Goal: Task Accomplishment & Management: Use online tool/utility

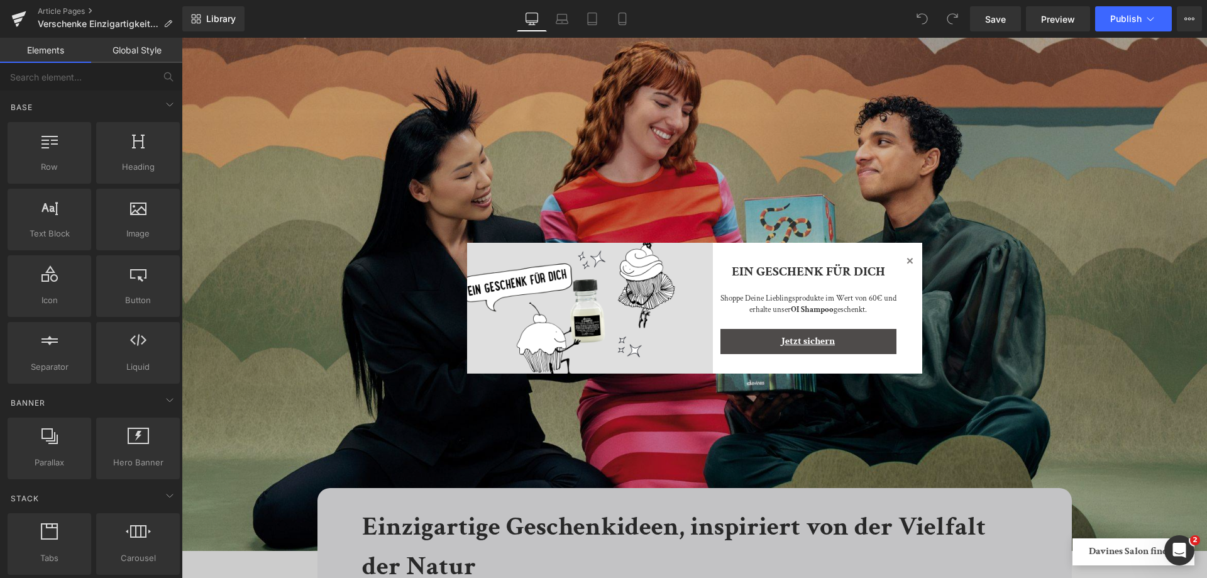
click at [910, 258] on icon at bounding box center [910, 260] width 6 height 6
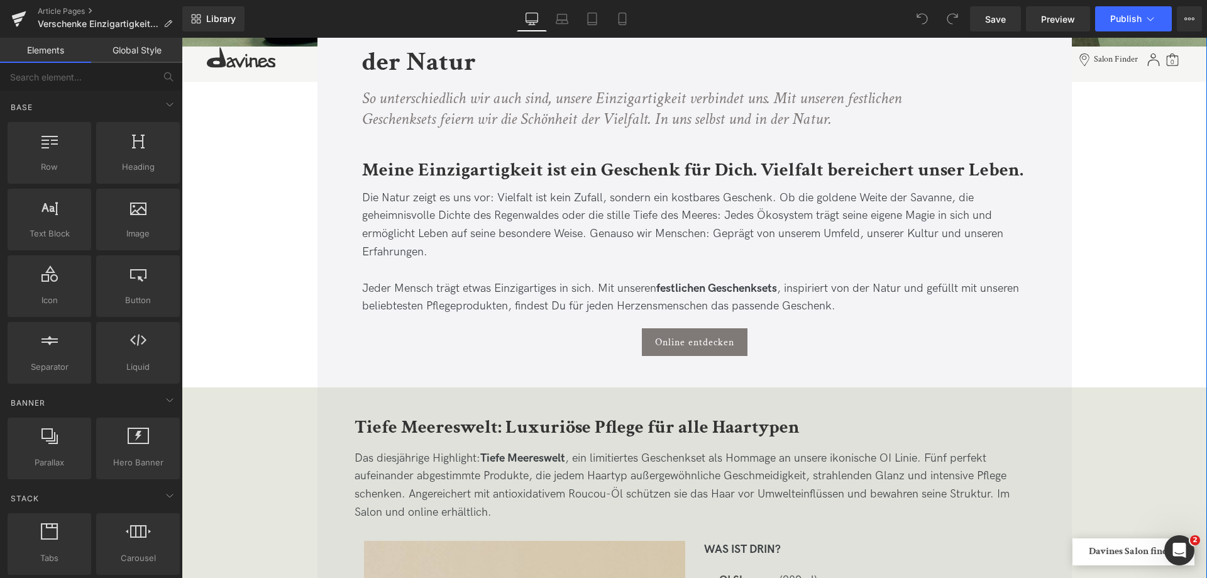
scroll to position [503, 0]
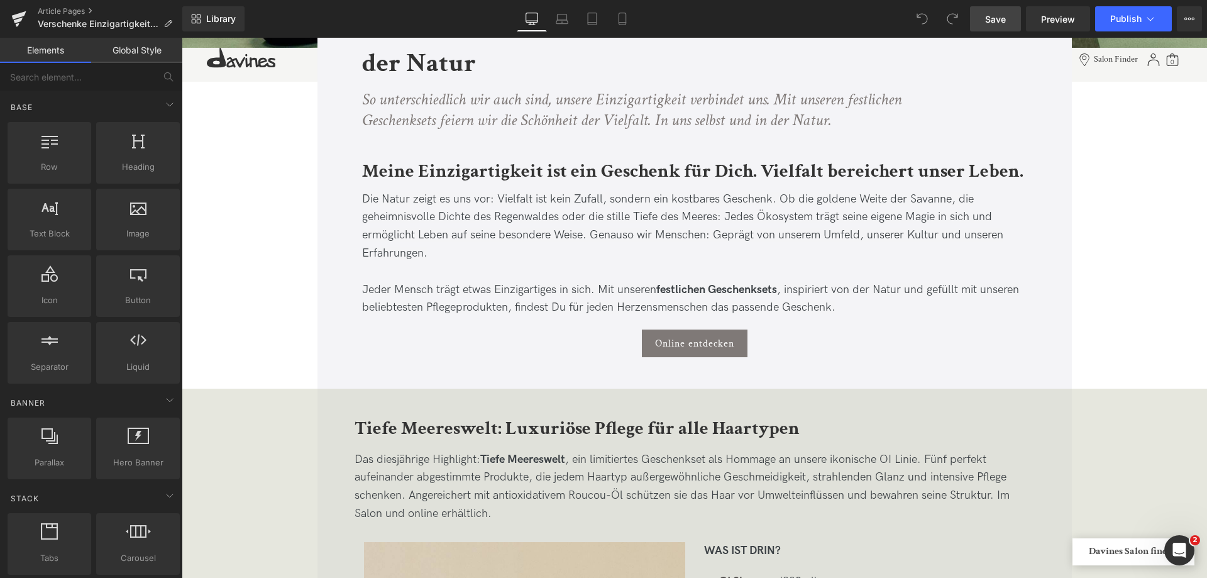
drag, startPoint x: 993, startPoint y: 25, endPoint x: 1012, endPoint y: 119, distance: 96.7
click at [993, 25] on span "Save" at bounding box center [995, 19] width 21 height 13
click at [1003, 23] on span "Save" at bounding box center [995, 19] width 21 height 13
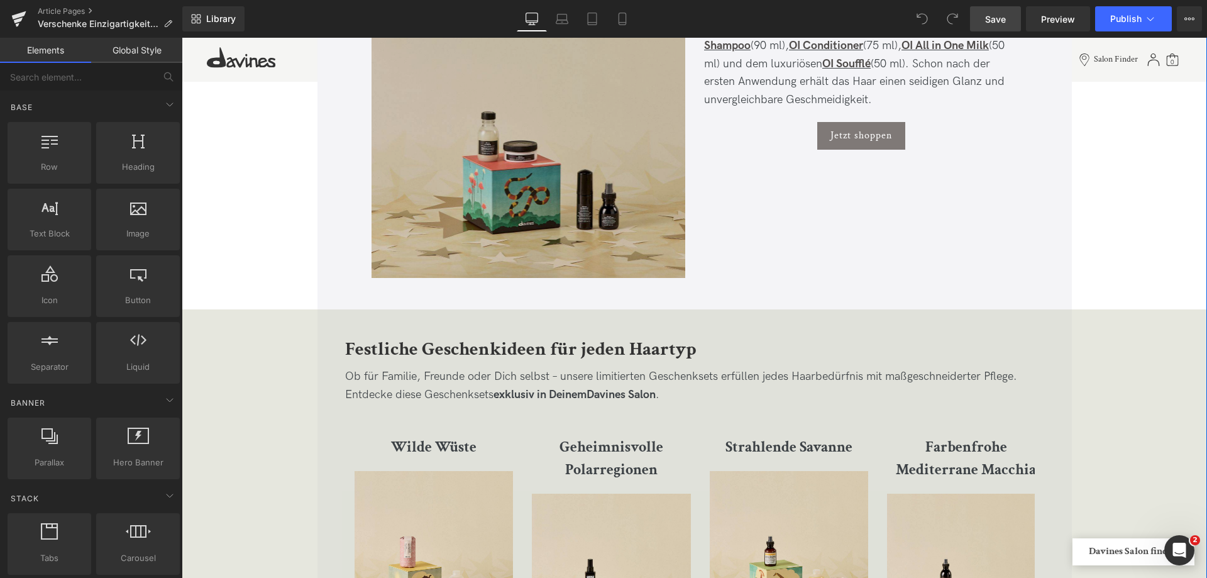
scroll to position [1823, 0]
